Goal: Task Accomplishment & Management: Use online tool/utility

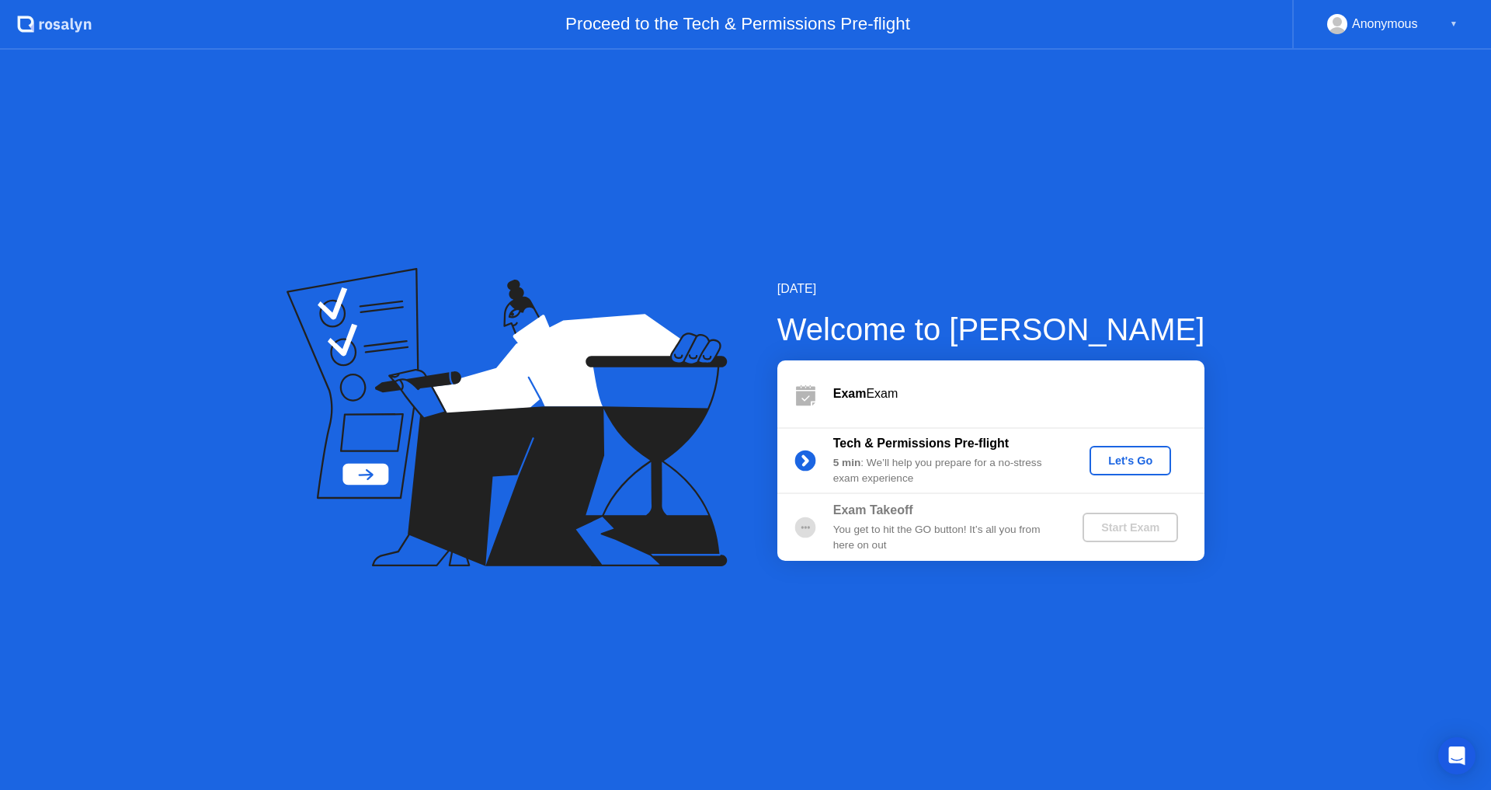
click at [1112, 456] on div "Let's Go" at bounding box center [1129, 460] width 69 height 12
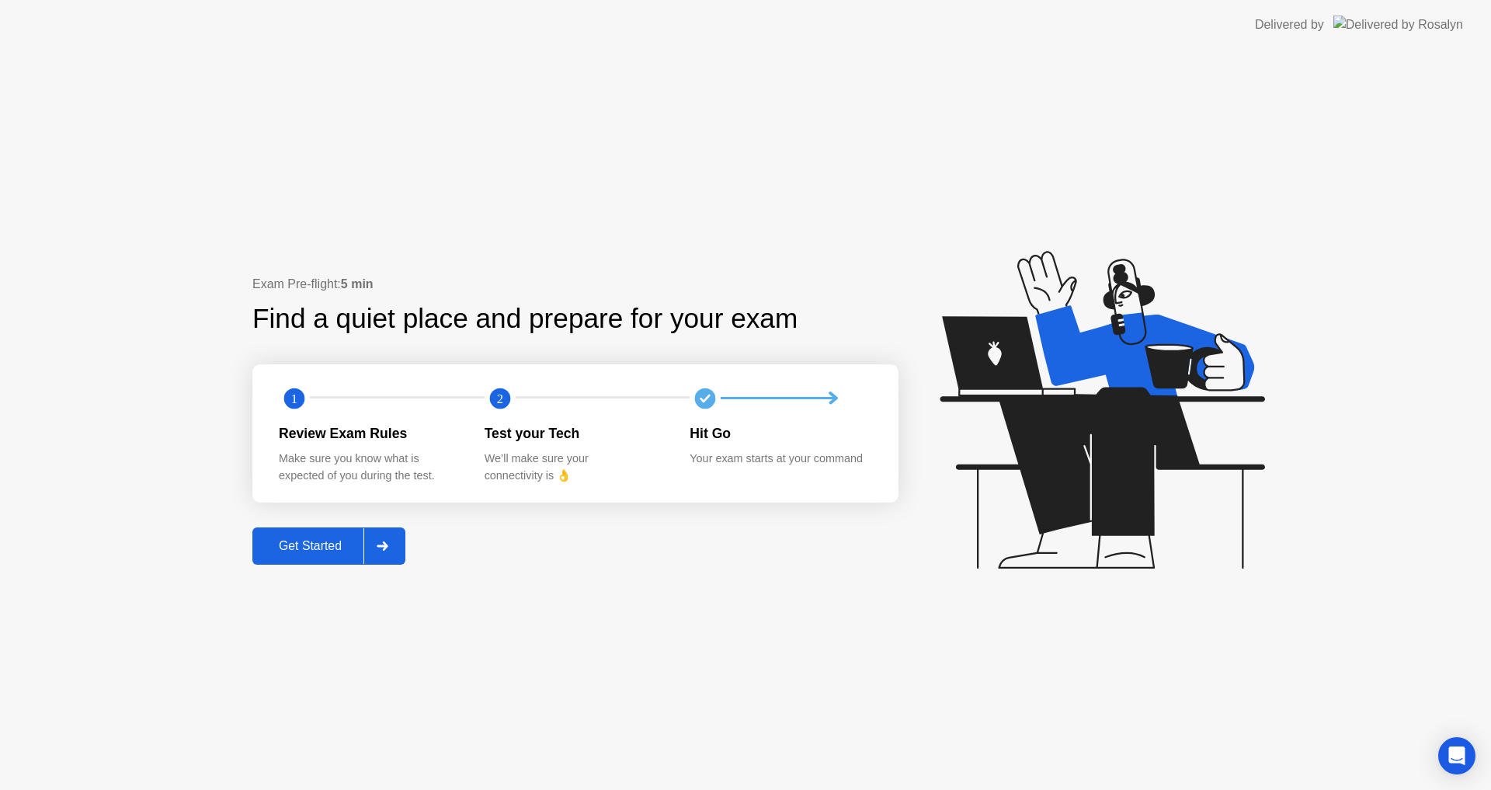
click at [328, 550] on div "Get Started" at bounding box center [310, 546] width 106 height 14
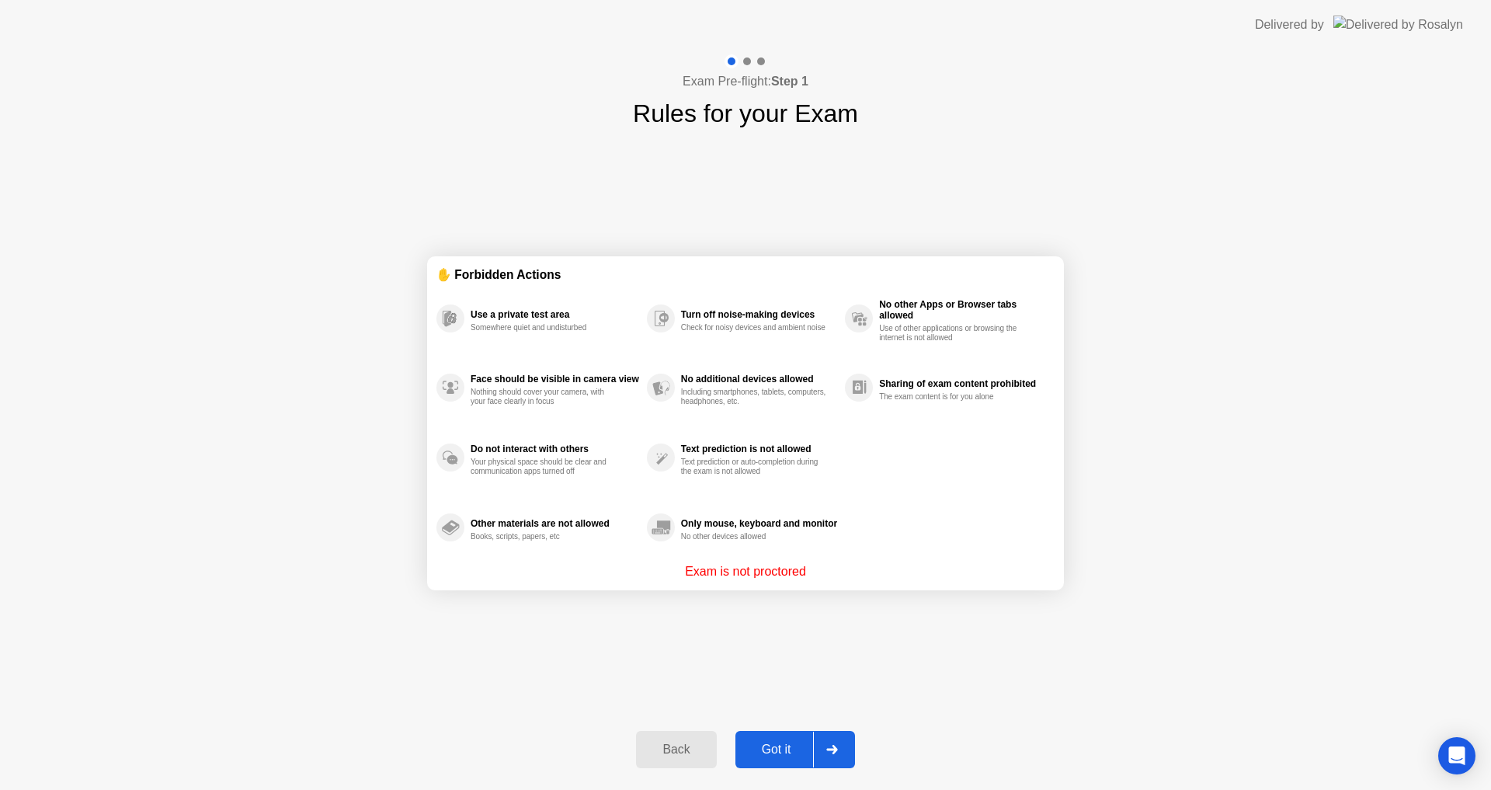
click at [802, 748] on div "Got it" at bounding box center [776, 749] width 73 height 14
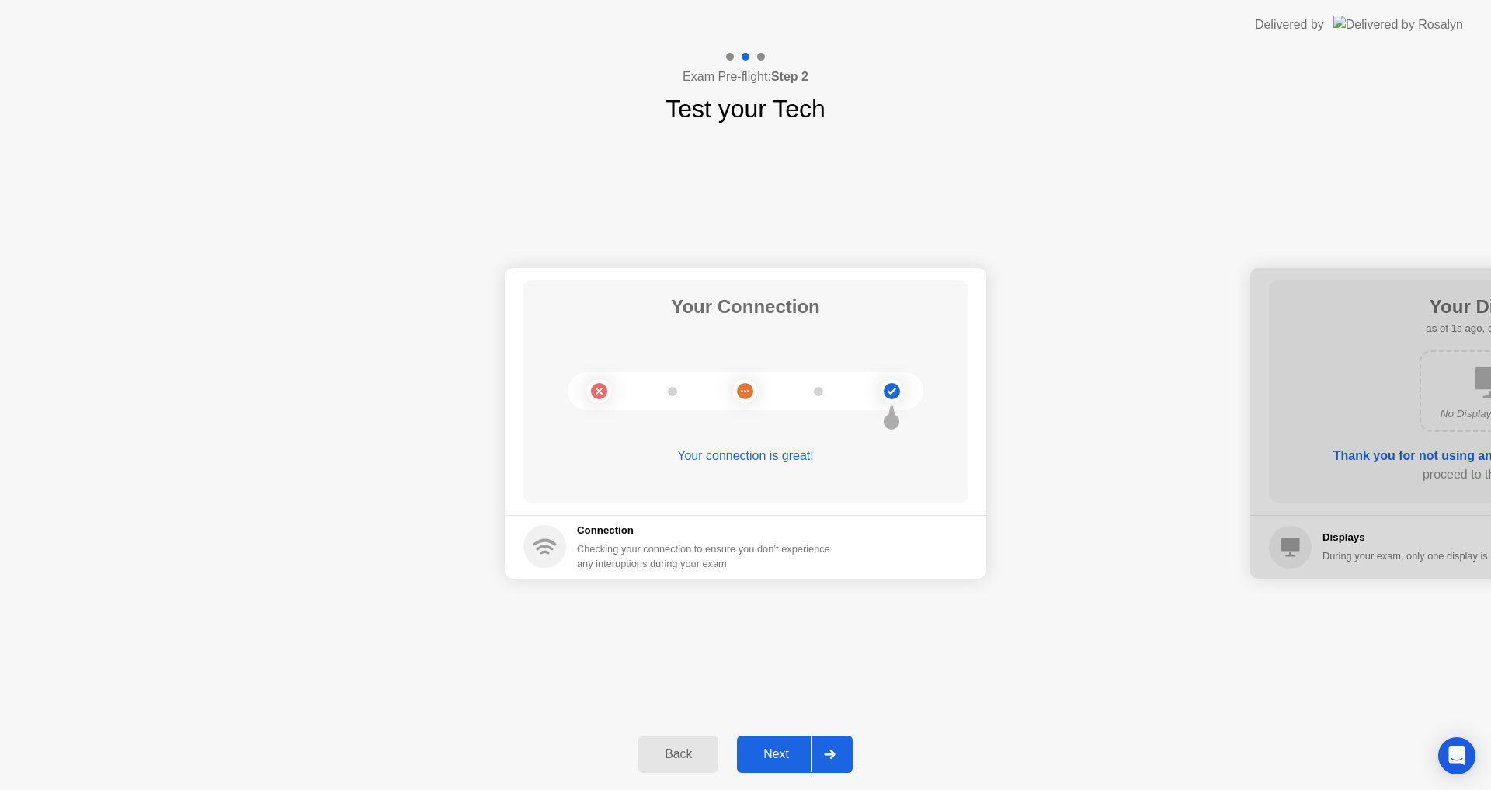
click at [797, 754] on div "Next" at bounding box center [775, 754] width 69 height 14
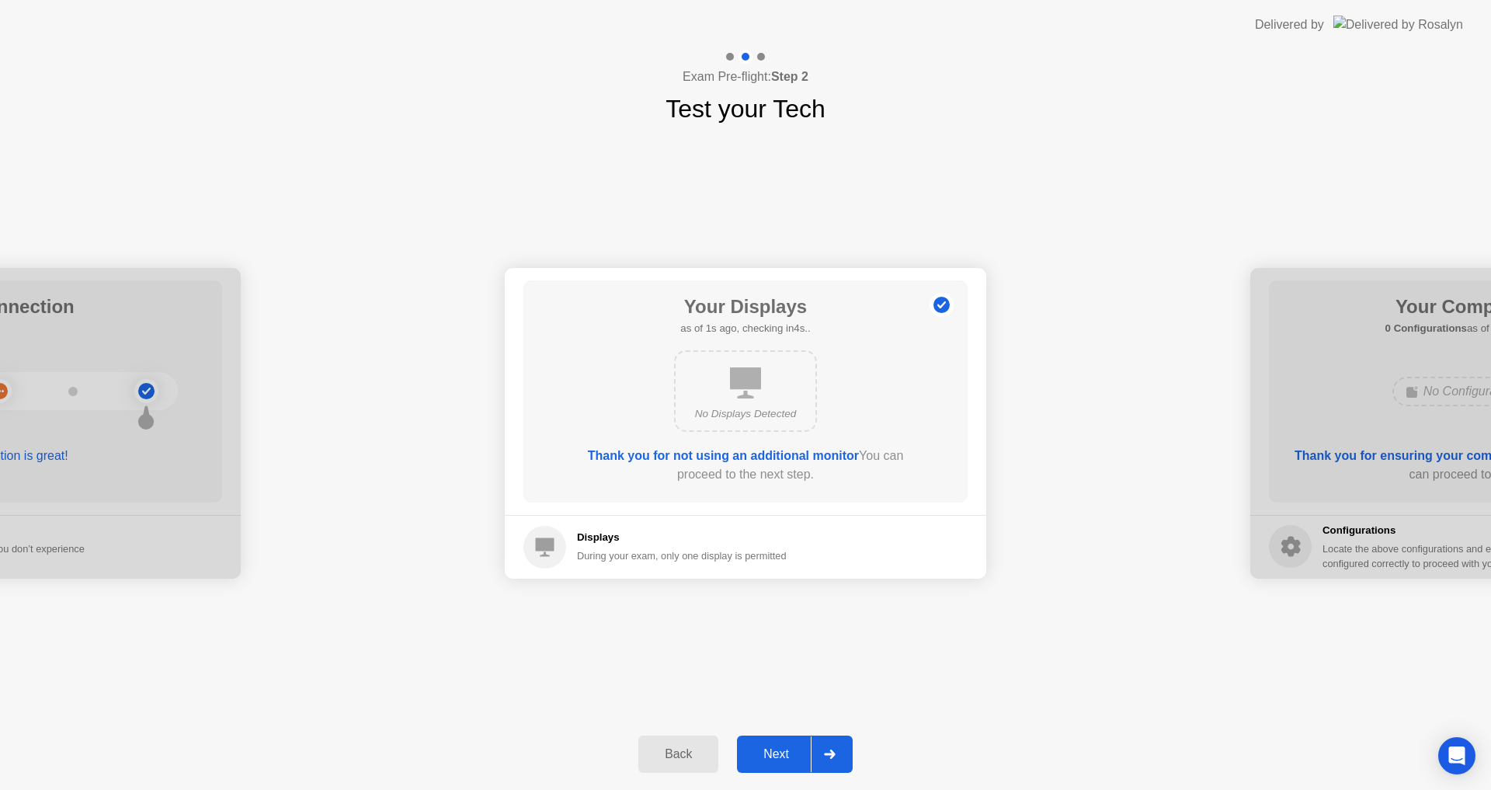
click at [780, 750] on div "Next" at bounding box center [775, 754] width 69 height 14
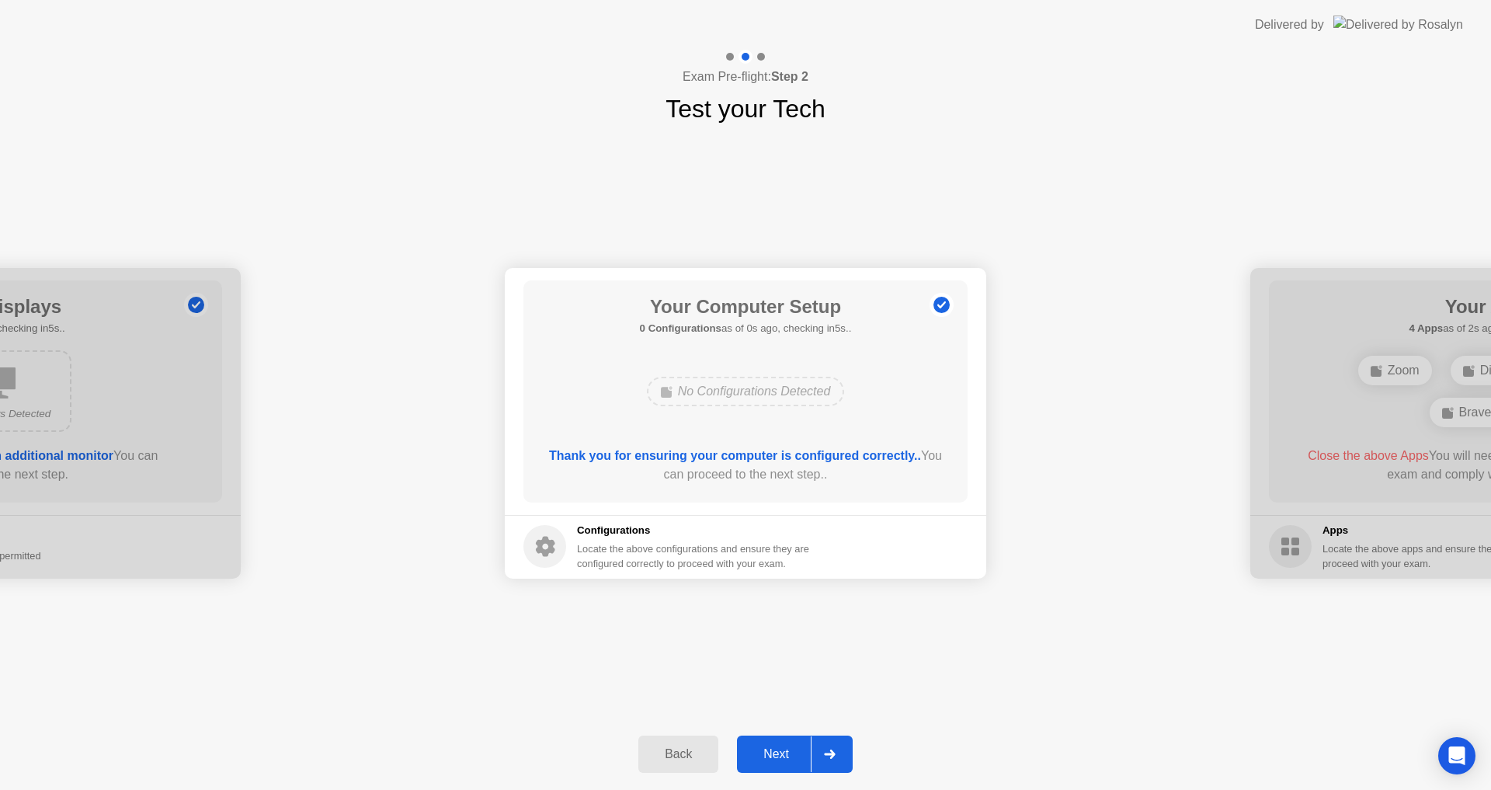
click at [780, 750] on div "Next" at bounding box center [775, 754] width 69 height 14
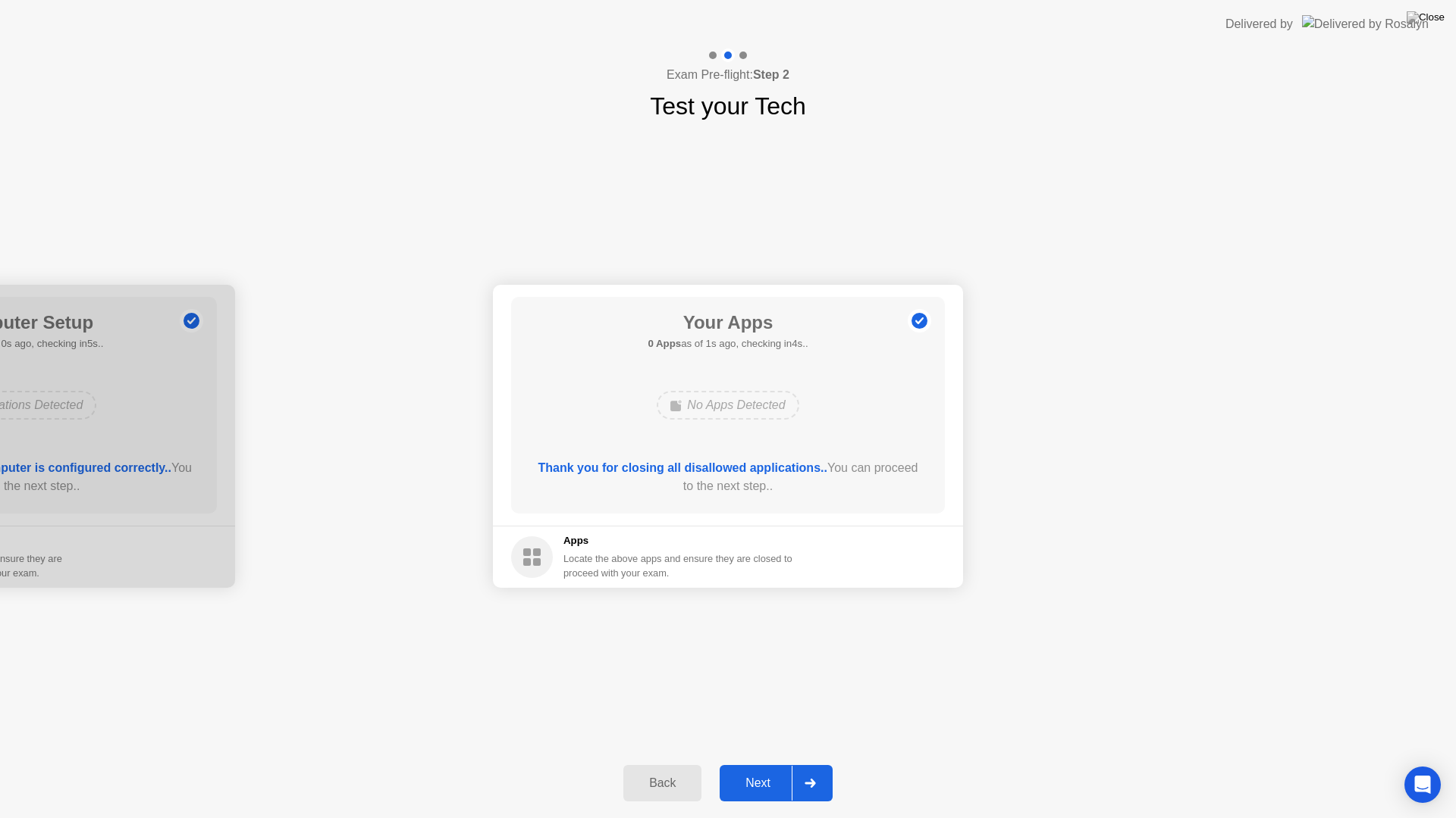
click at [757, 770] on div "Next" at bounding box center [757, 784] width 67 height 14
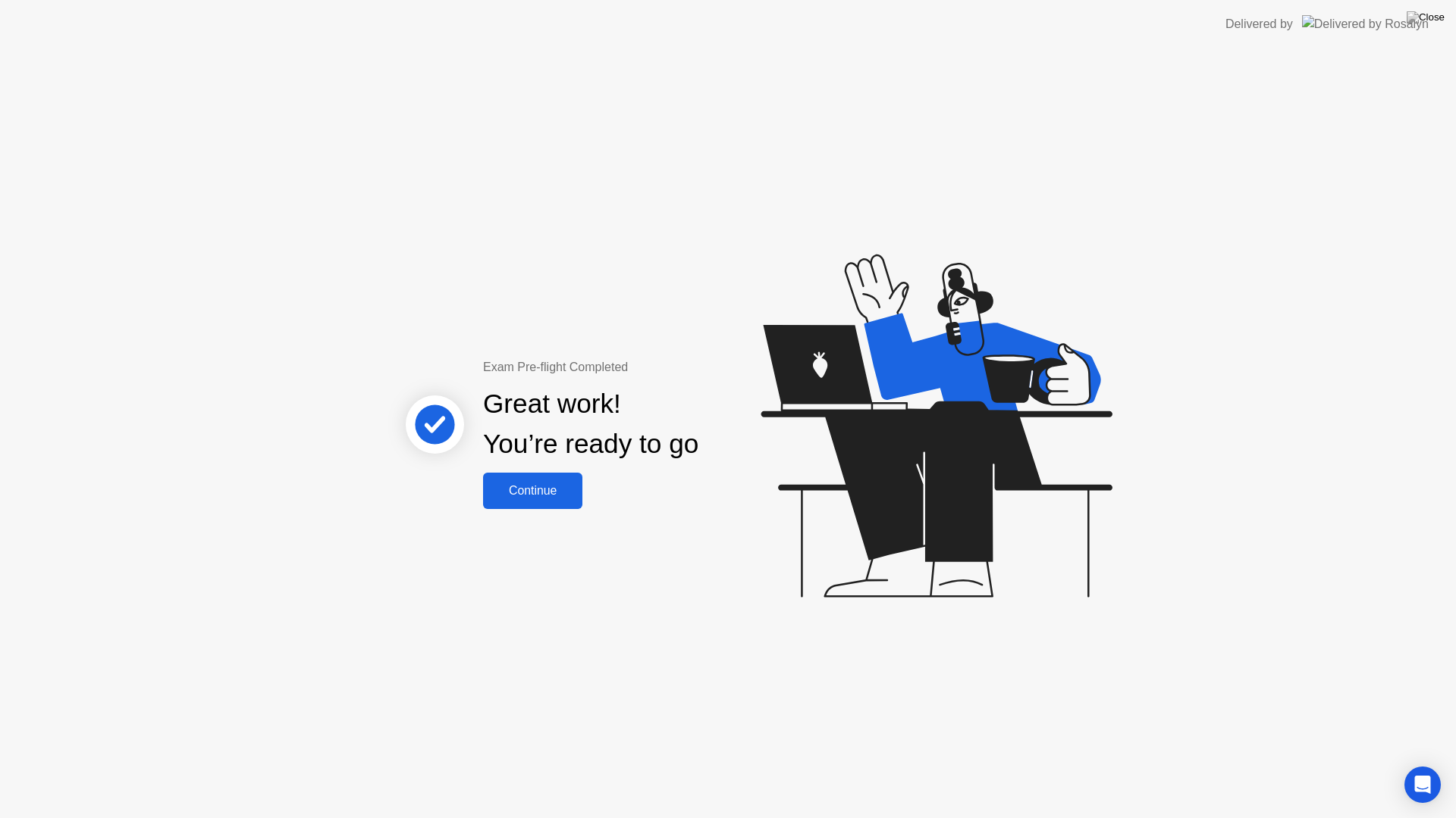
click at [551, 493] on div "Continue" at bounding box center [532, 491] width 90 height 14
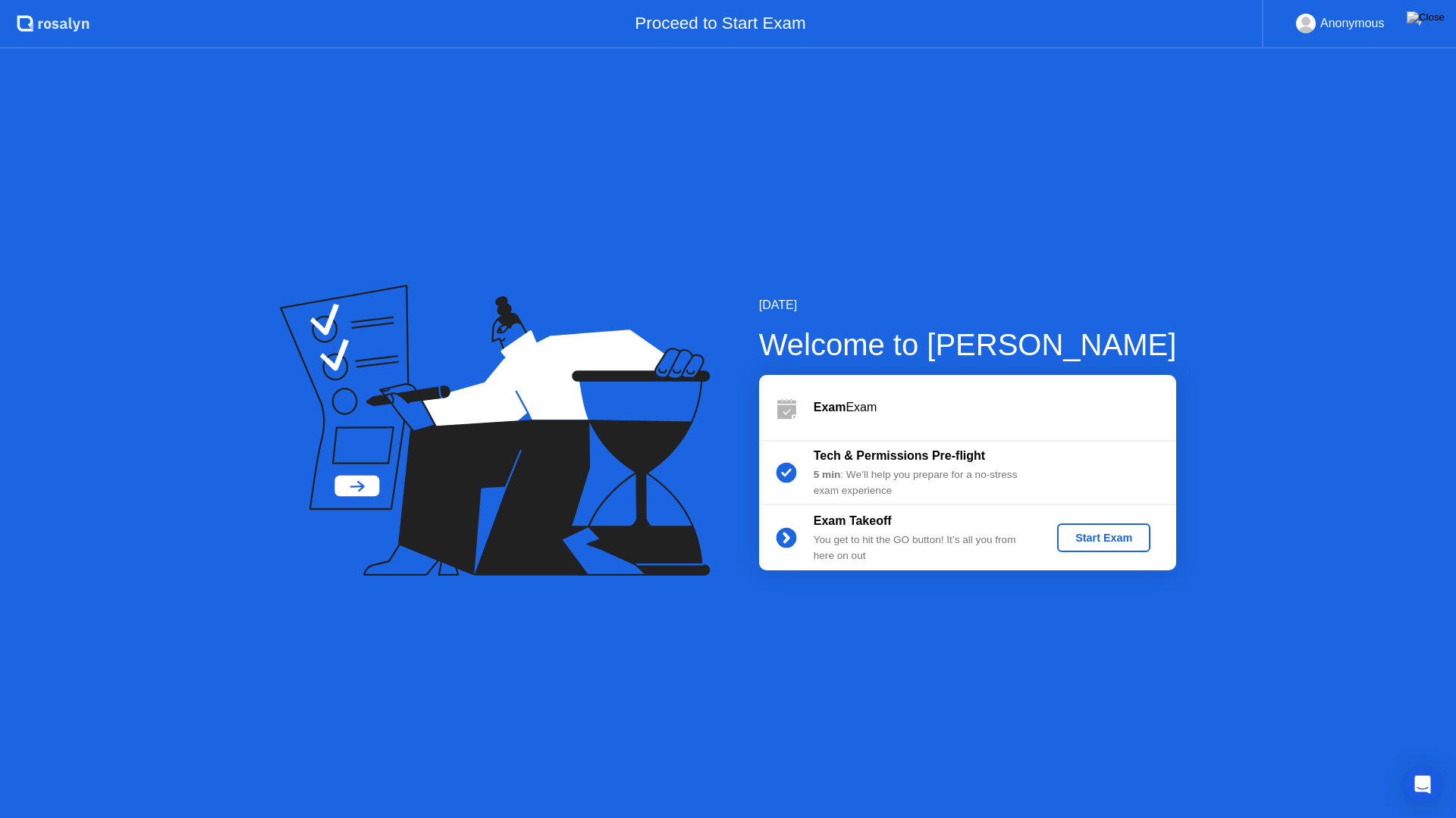
click at [1107, 539] on div "Start Exam" at bounding box center [1102, 538] width 81 height 12
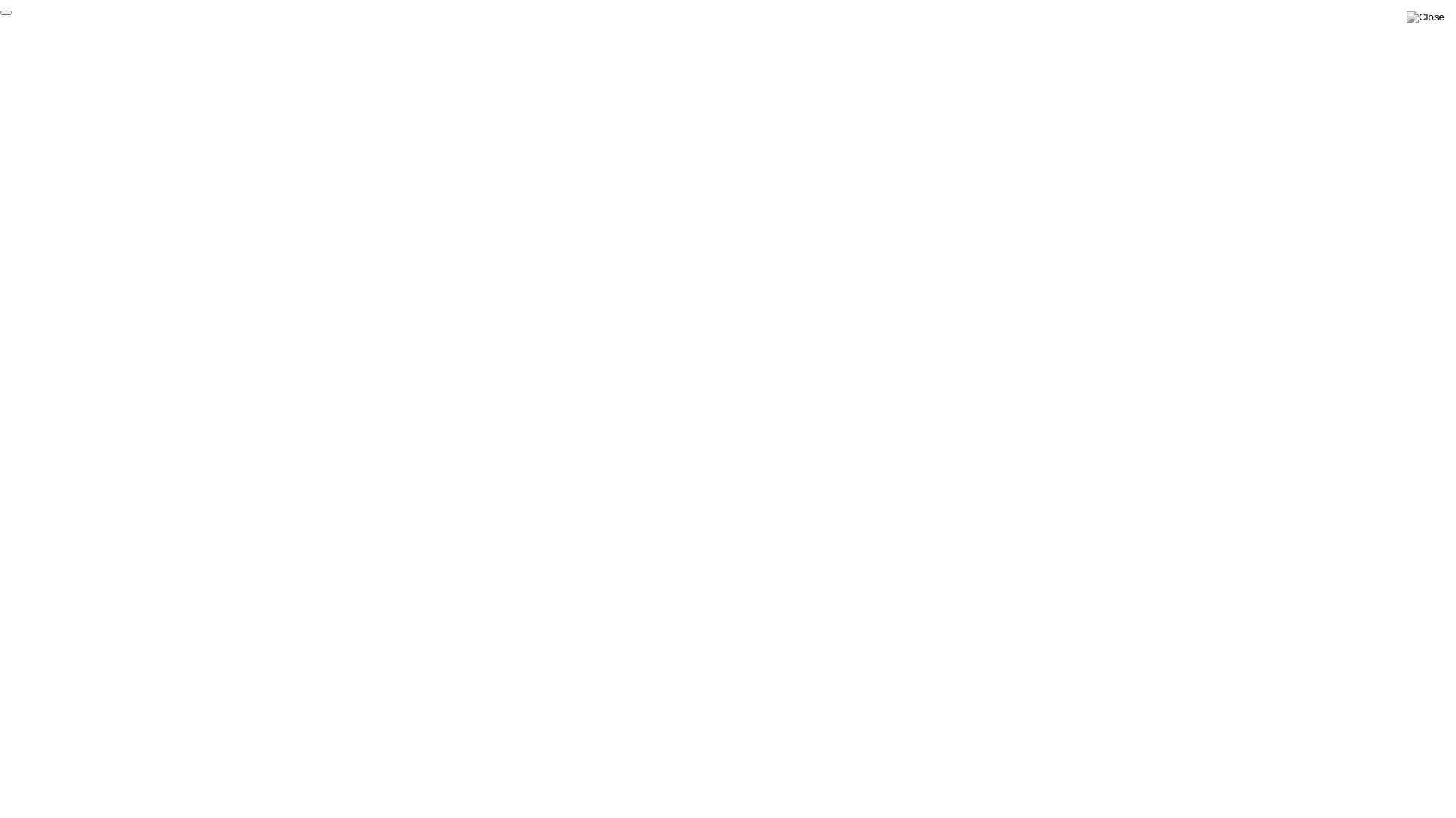
click div "End Proctoring Session"
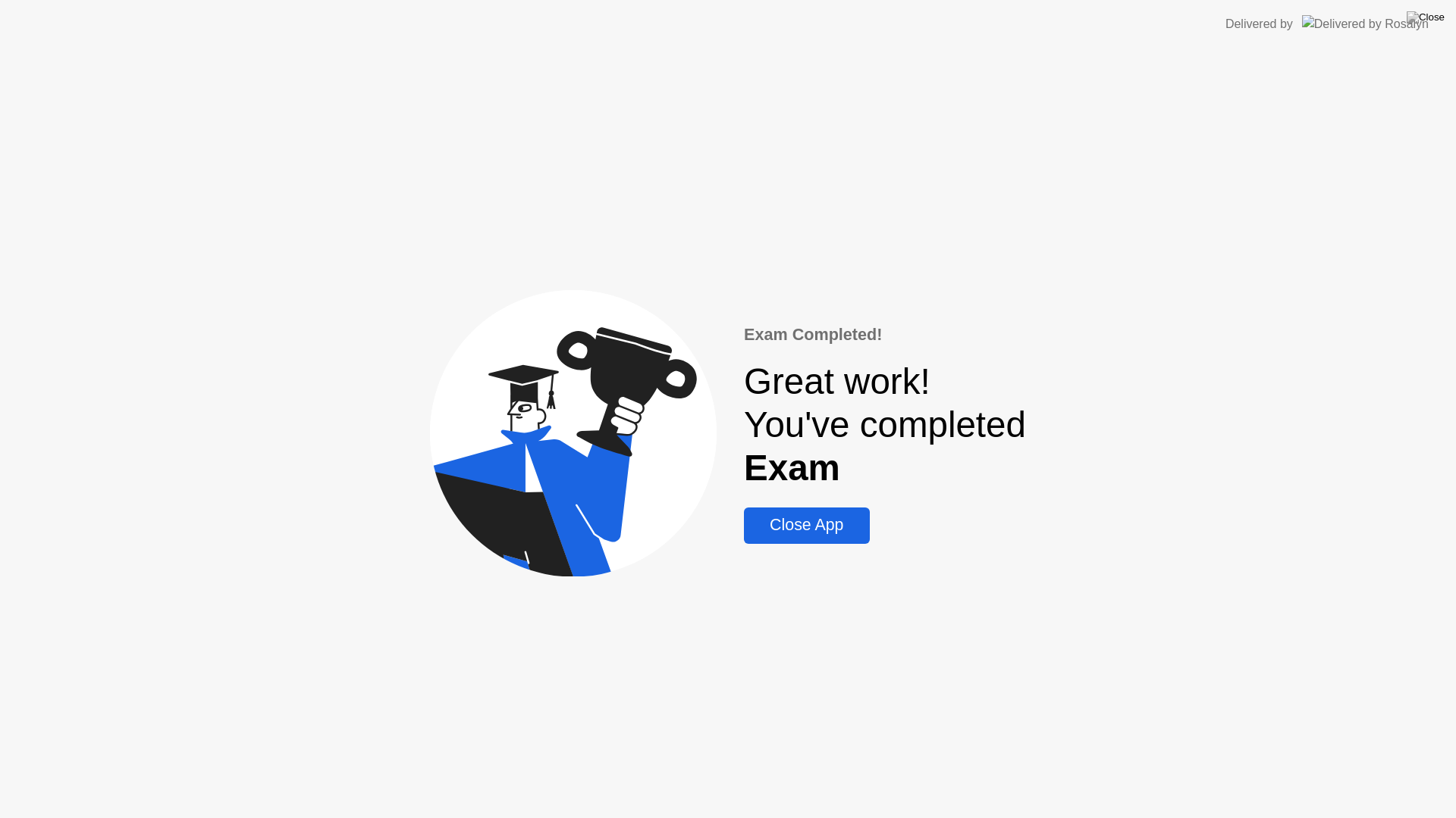
click at [829, 527] on div "Close App" at bounding box center [806, 525] width 116 height 19
